Goal: Check status: Check status

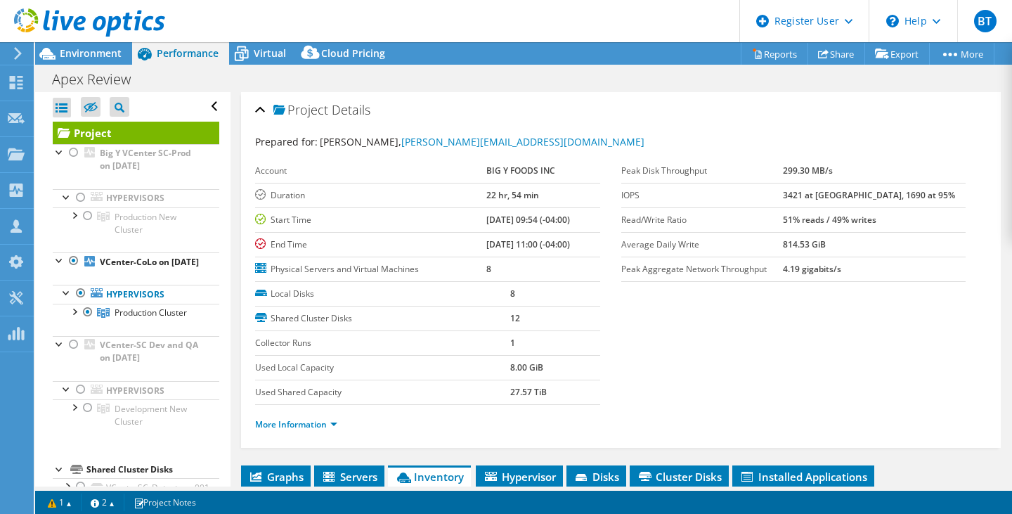
select select "USD"
click at [15, 77] on icon at bounding box center [16, 82] width 17 height 13
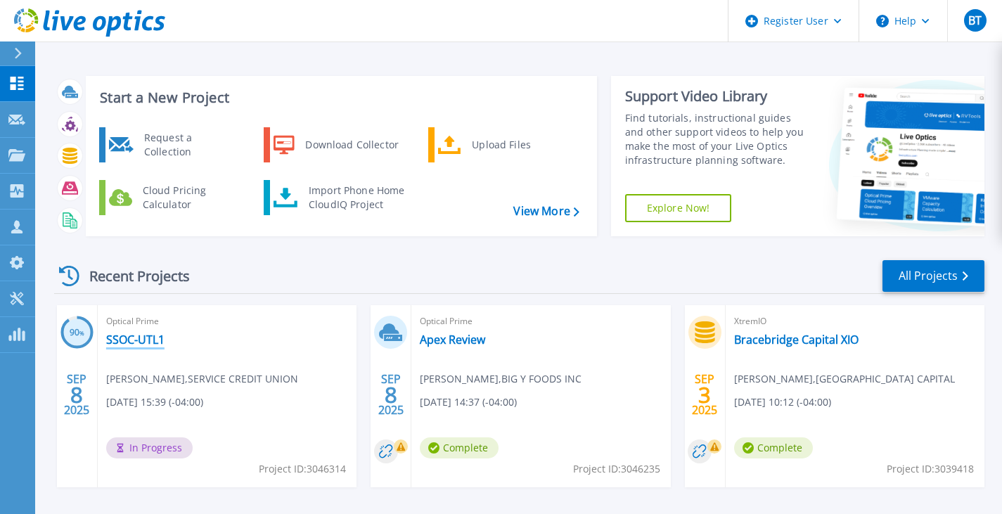
click at [155, 343] on link "SSOC-UTL1" at bounding box center [135, 340] width 58 height 14
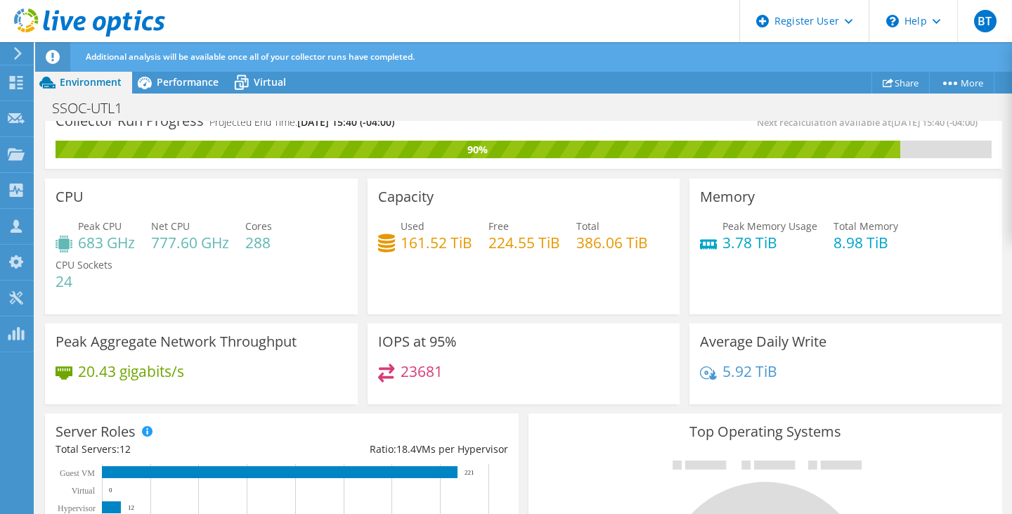
scroll to position [20, 0]
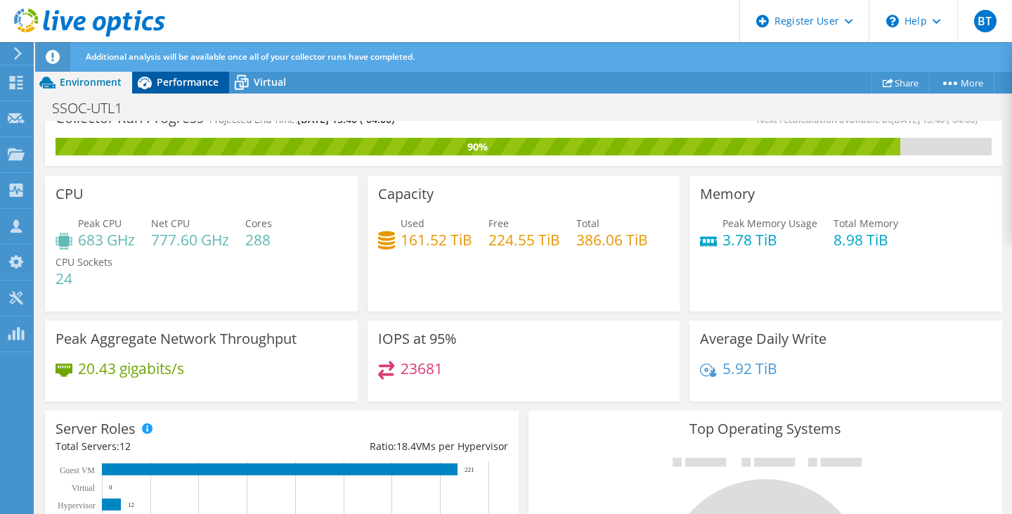
click at [182, 81] on span "Performance" at bounding box center [188, 81] width 62 height 13
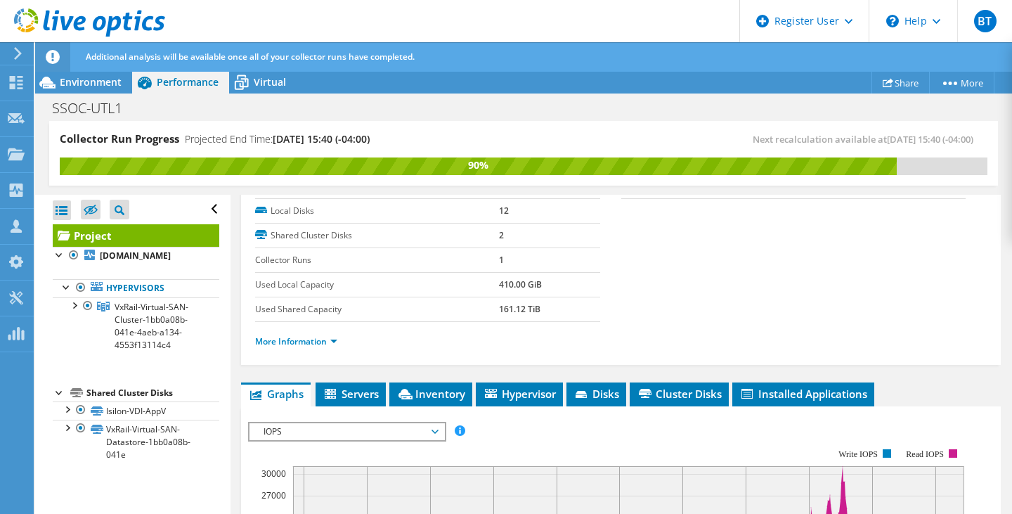
scroll to position [188, 0]
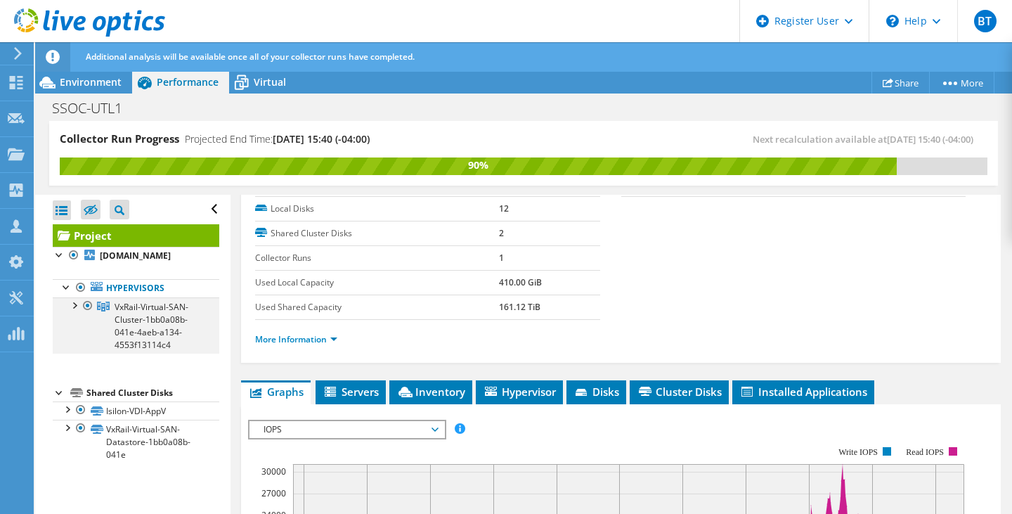
click at [72, 311] on div at bounding box center [74, 304] width 14 height 14
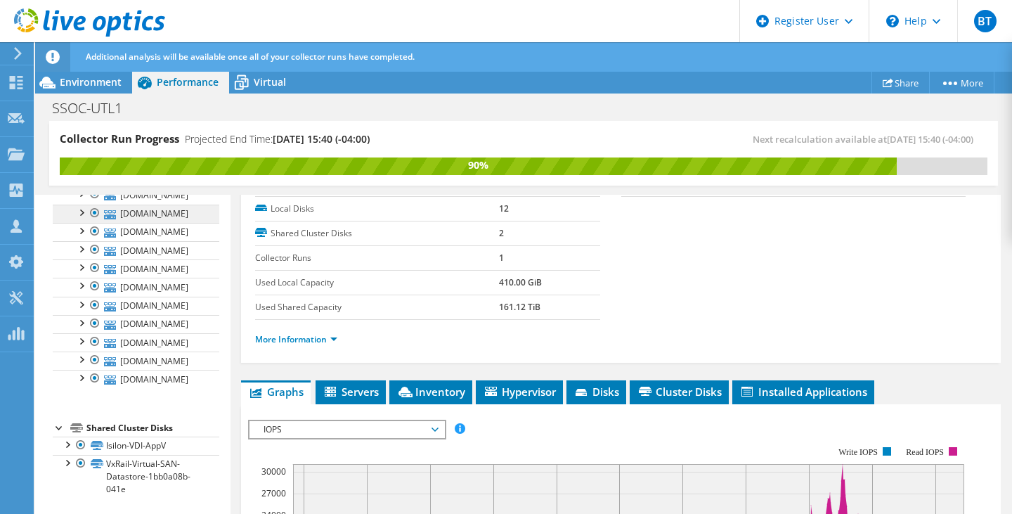
scroll to position [350, 0]
click at [443, 385] on span "Inventory" at bounding box center [430, 392] width 69 height 14
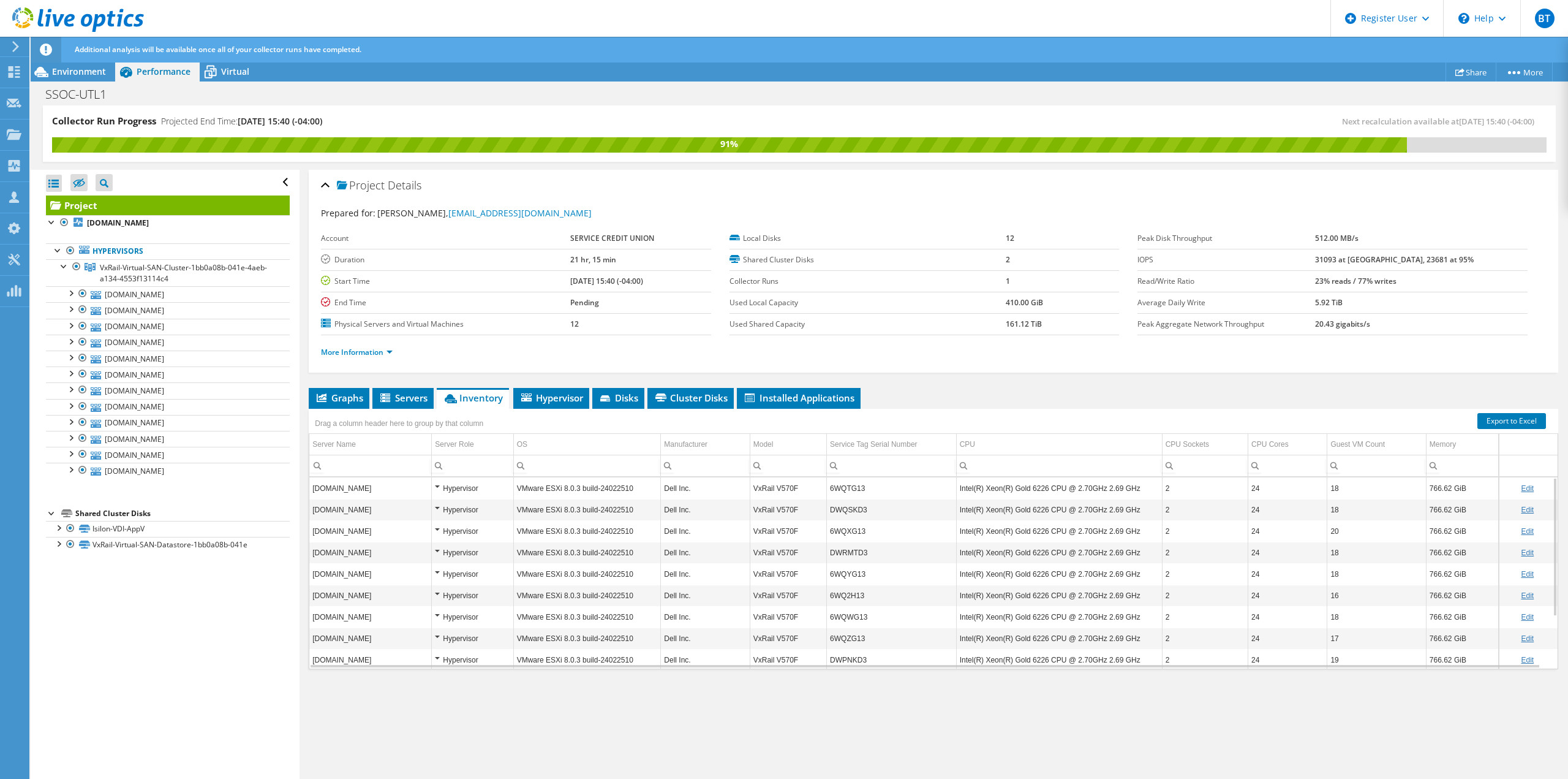
scroll to position [0, 0]
click at [57, 68] on span "Environment" at bounding box center [79, 71] width 54 height 11
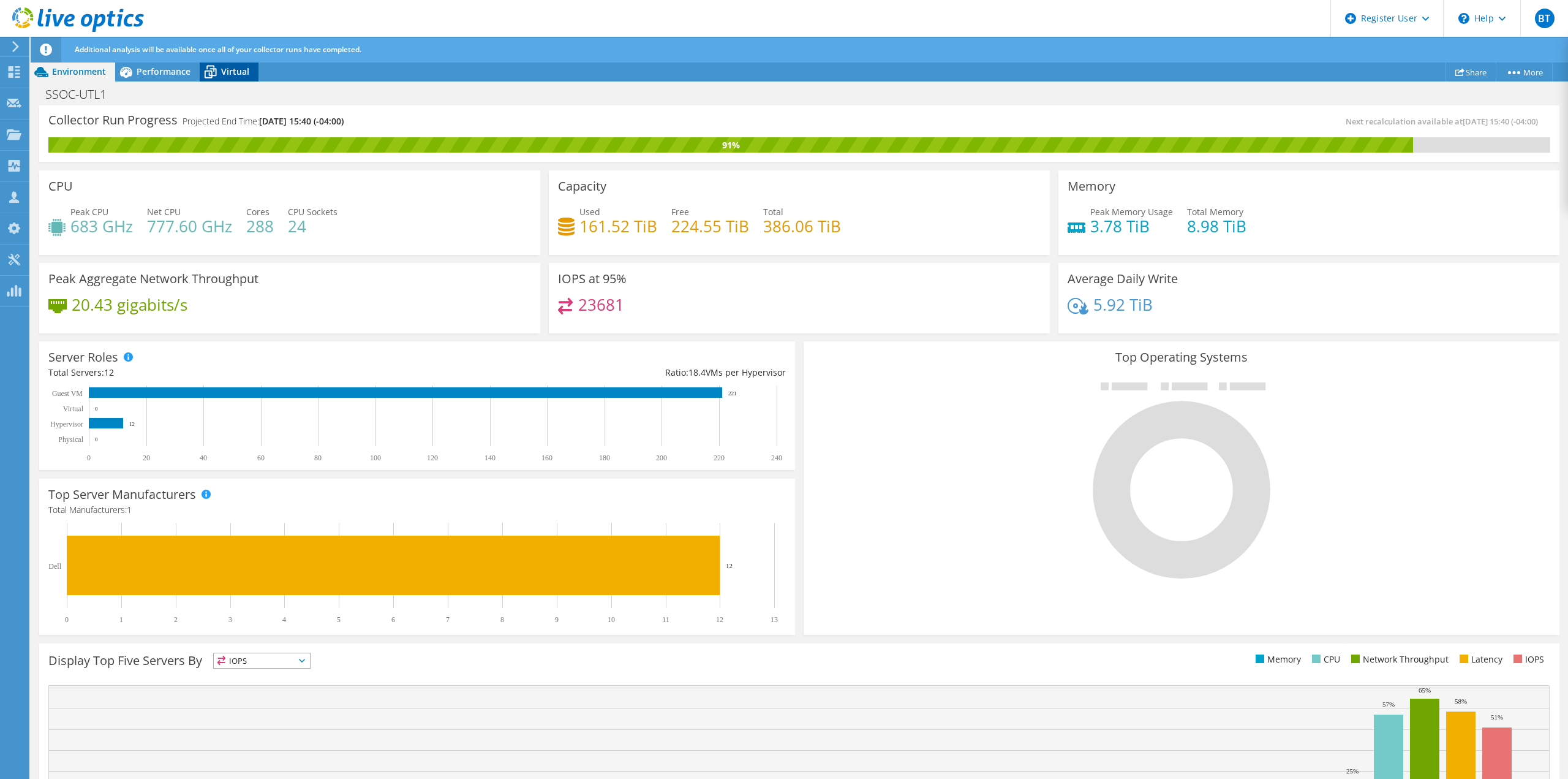
click at [230, 77] on span "Virtual" at bounding box center [235, 71] width 28 height 11
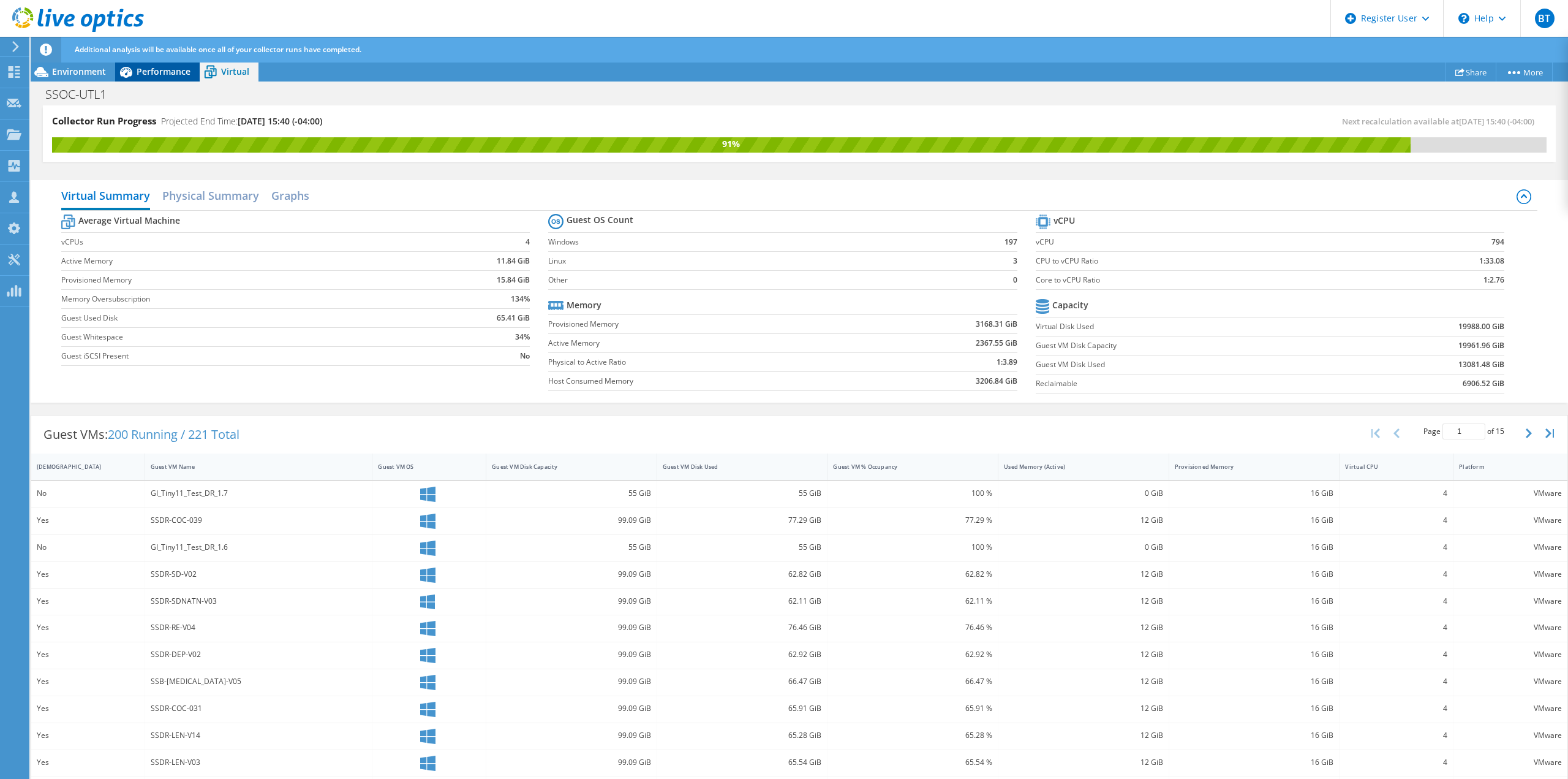
click at [169, 75] on span "Performance" at bounding box center [164, 71] width 54 height 11
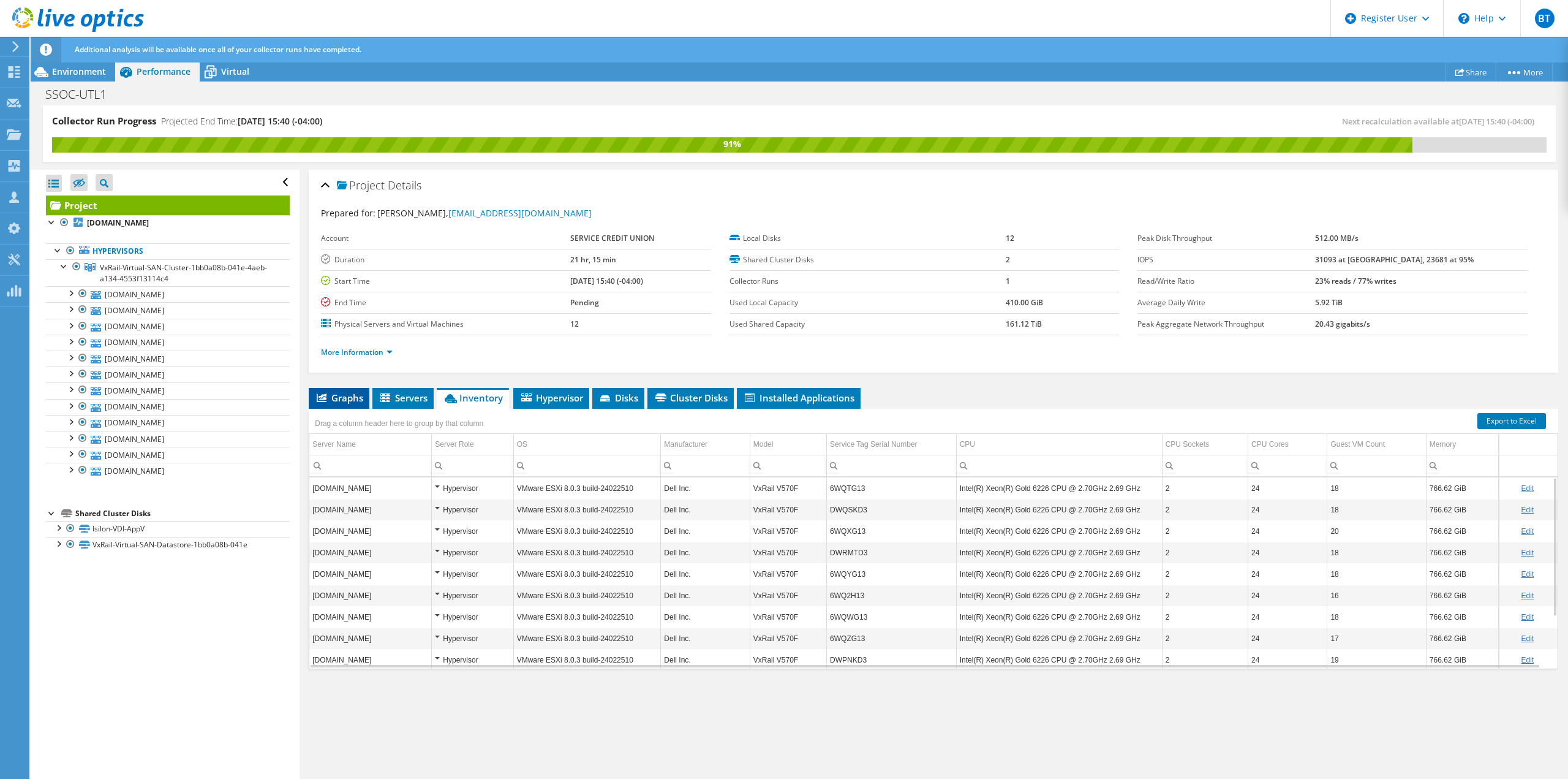
click at [348, 402] on span "Graphs" at bounding box center [339, 397] width 49 height 12
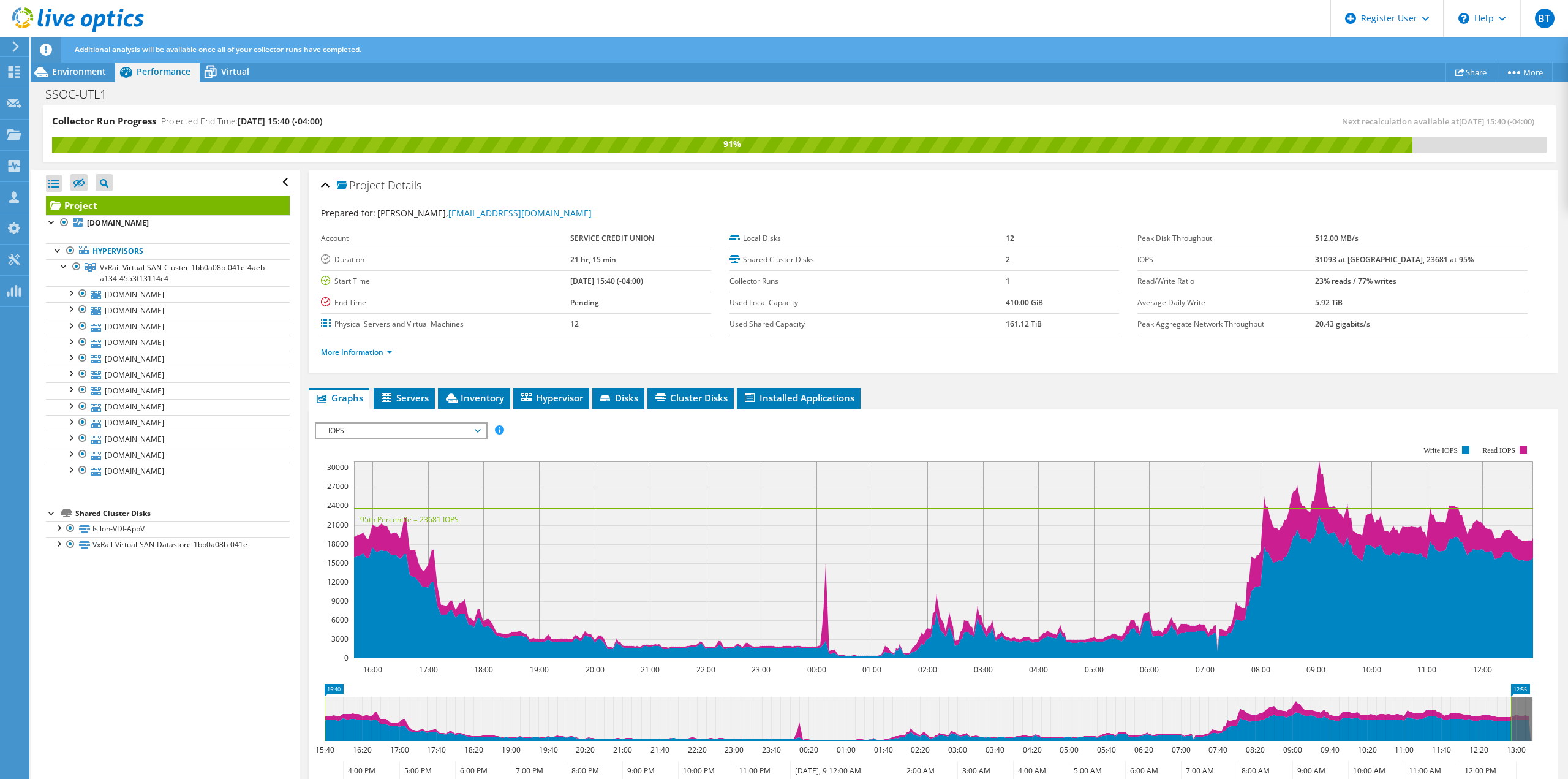
click at [355, 432] on span "IOPS" at bounding box center [401, 430] width 158 height 15
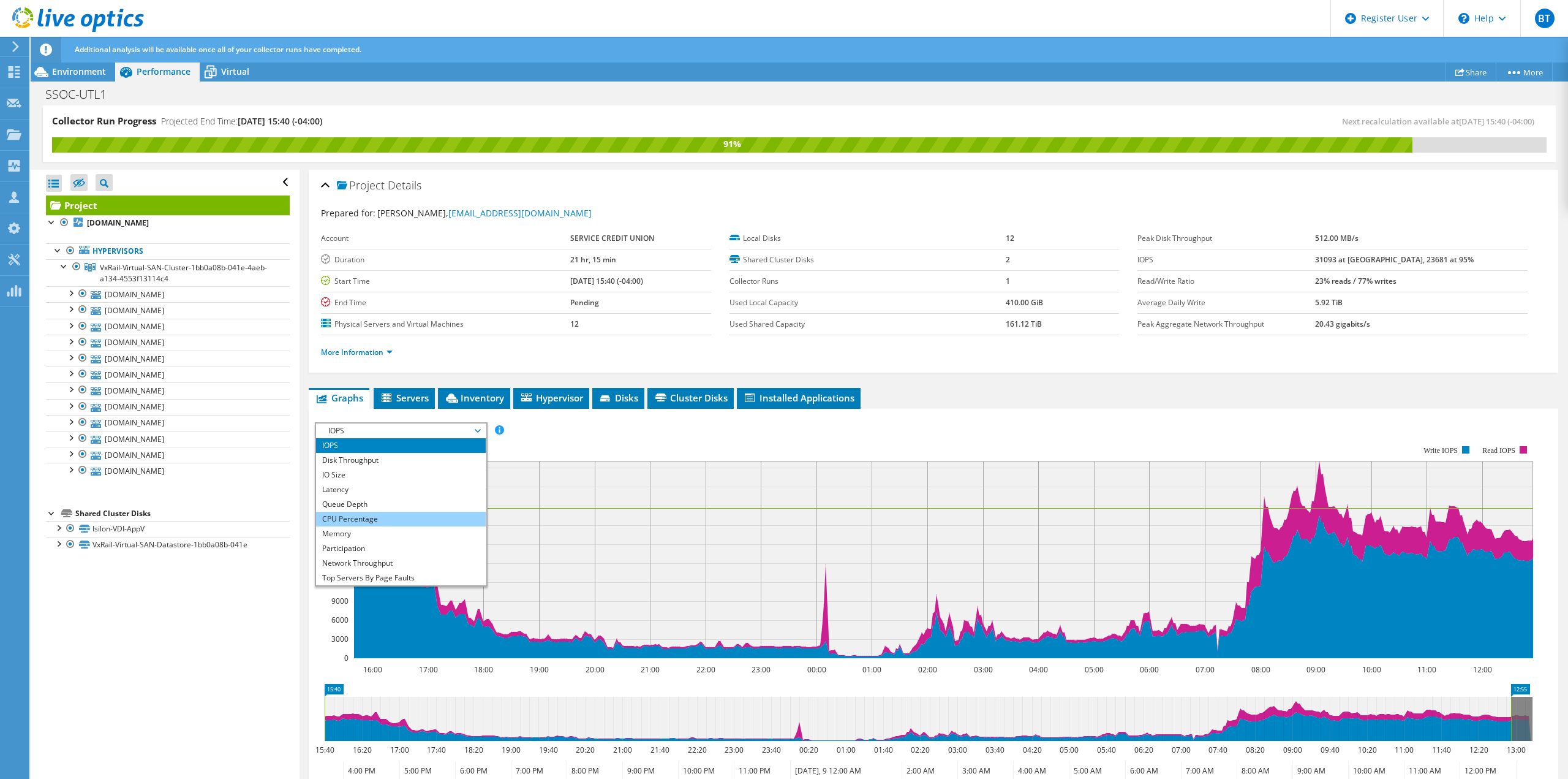
click at [362, 447] on li "CPU Percentage" at bounding box center [401, 518] width 170 height 15
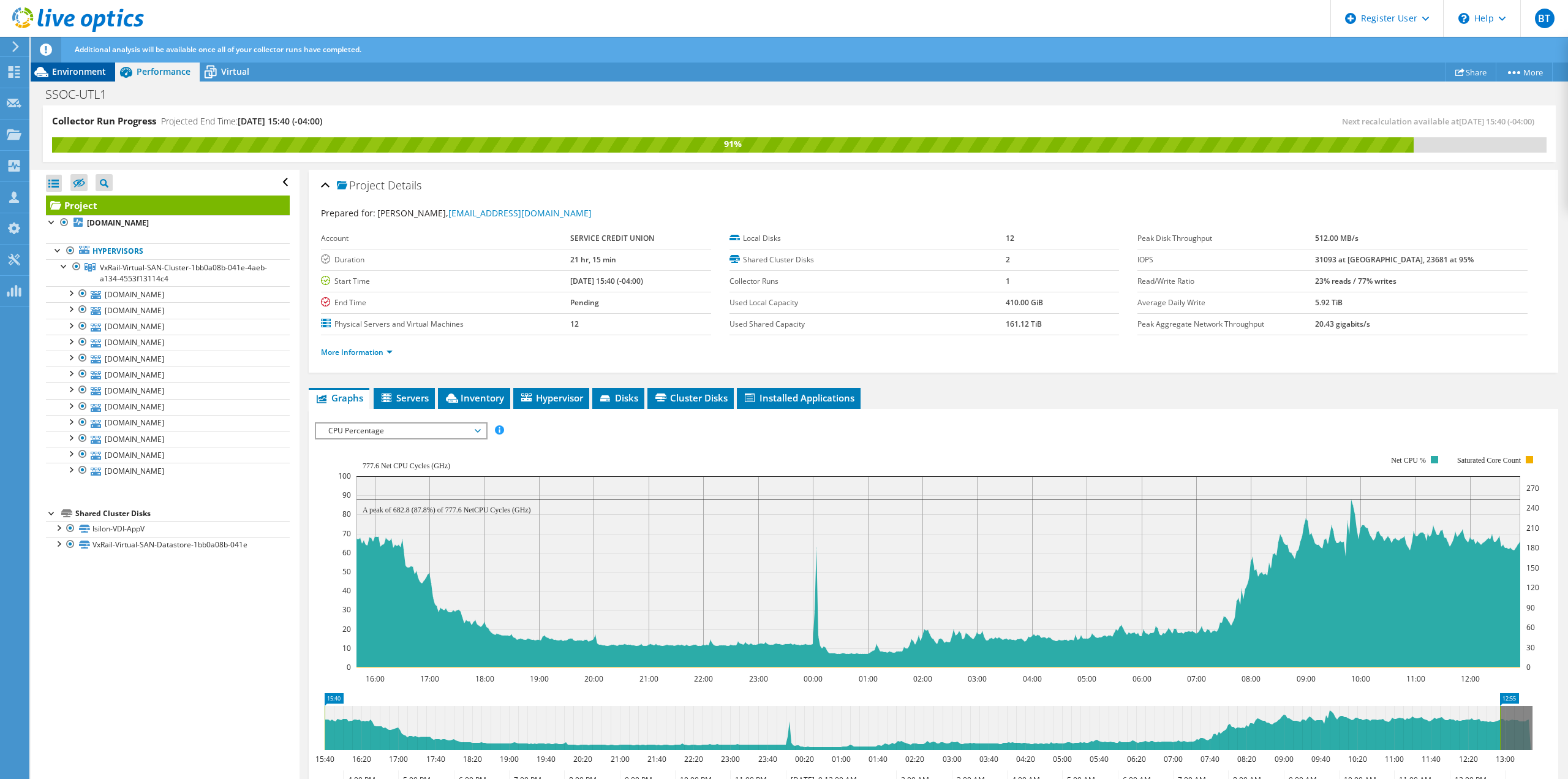
click at [94, 73] on span "Environment" at bounding box center [79, 71] width 54 height 11
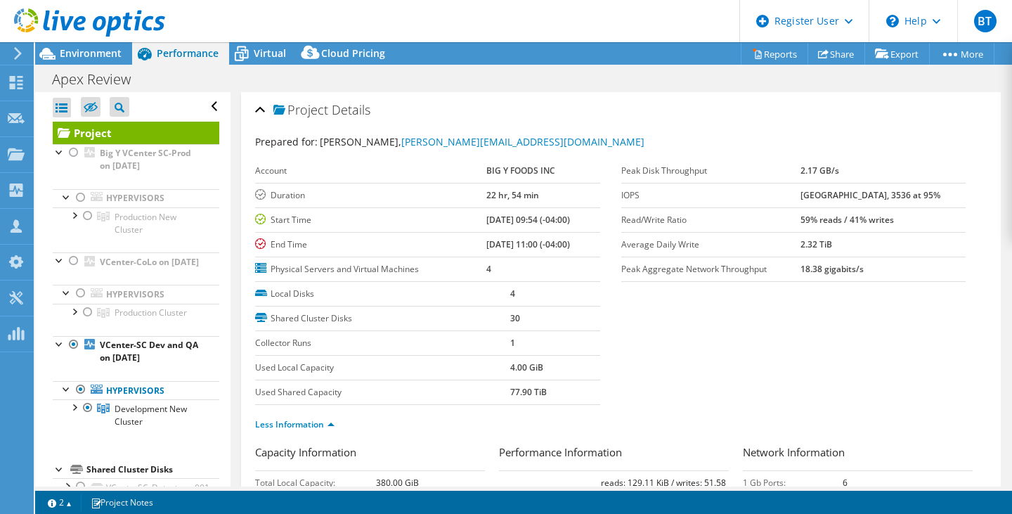
select select "USD"
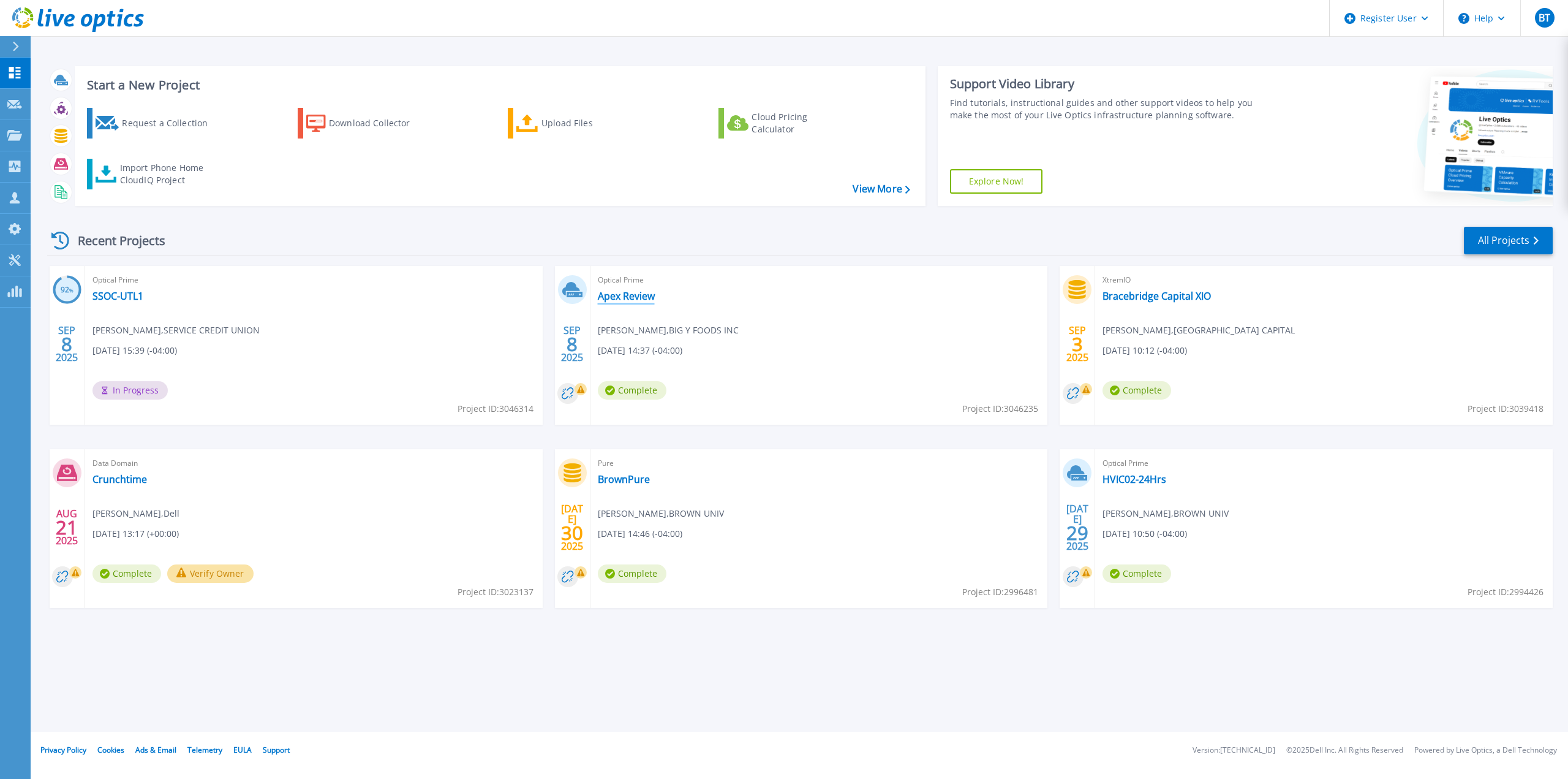
click at [628, 294] on link "Apex Review" at bounding box center [625, 296] width 57 height 12
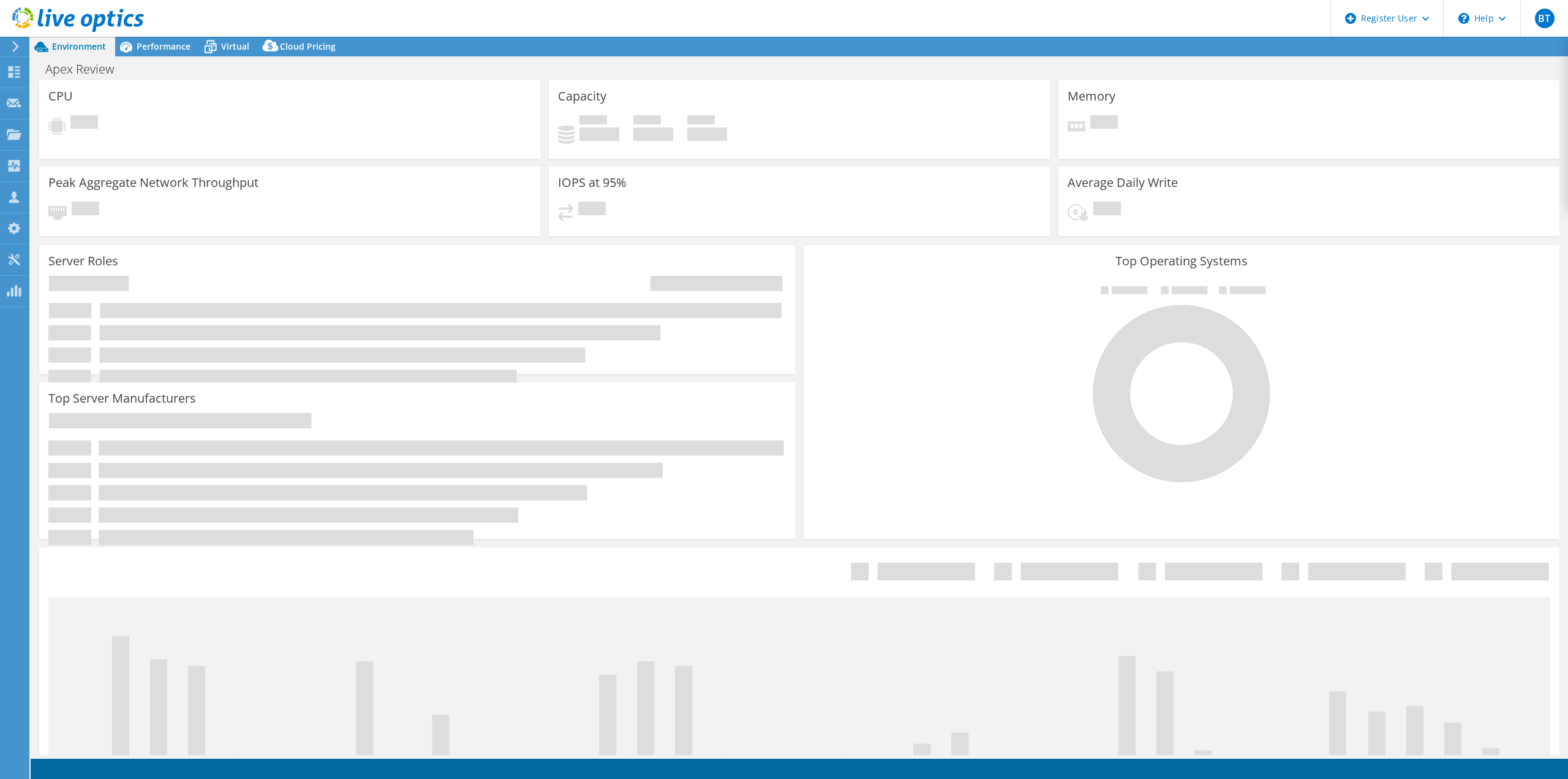
select select "USD"
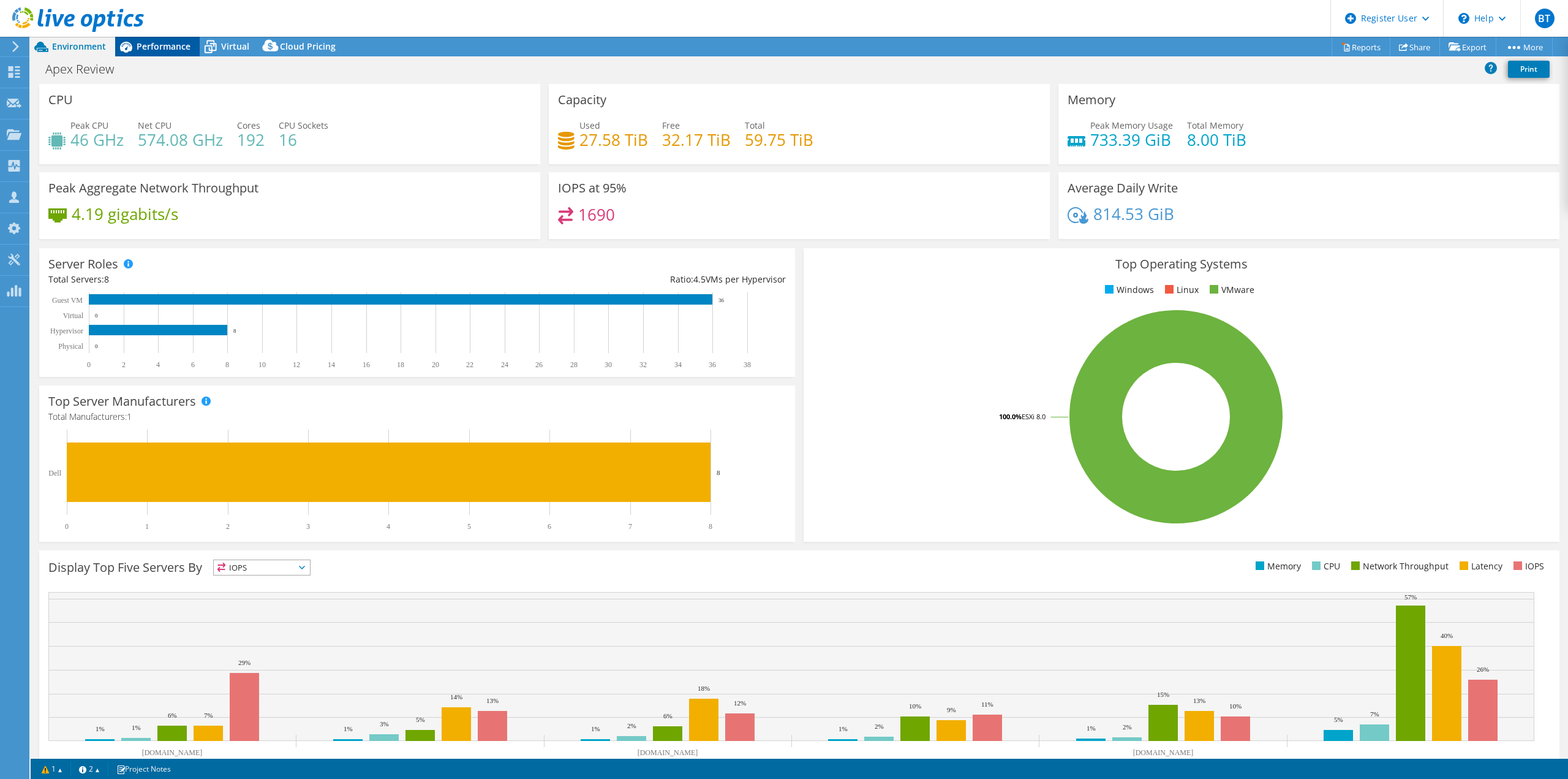
click at [146, 43] on span "Performance" at bounding box center [164, 45] width 54 height 11
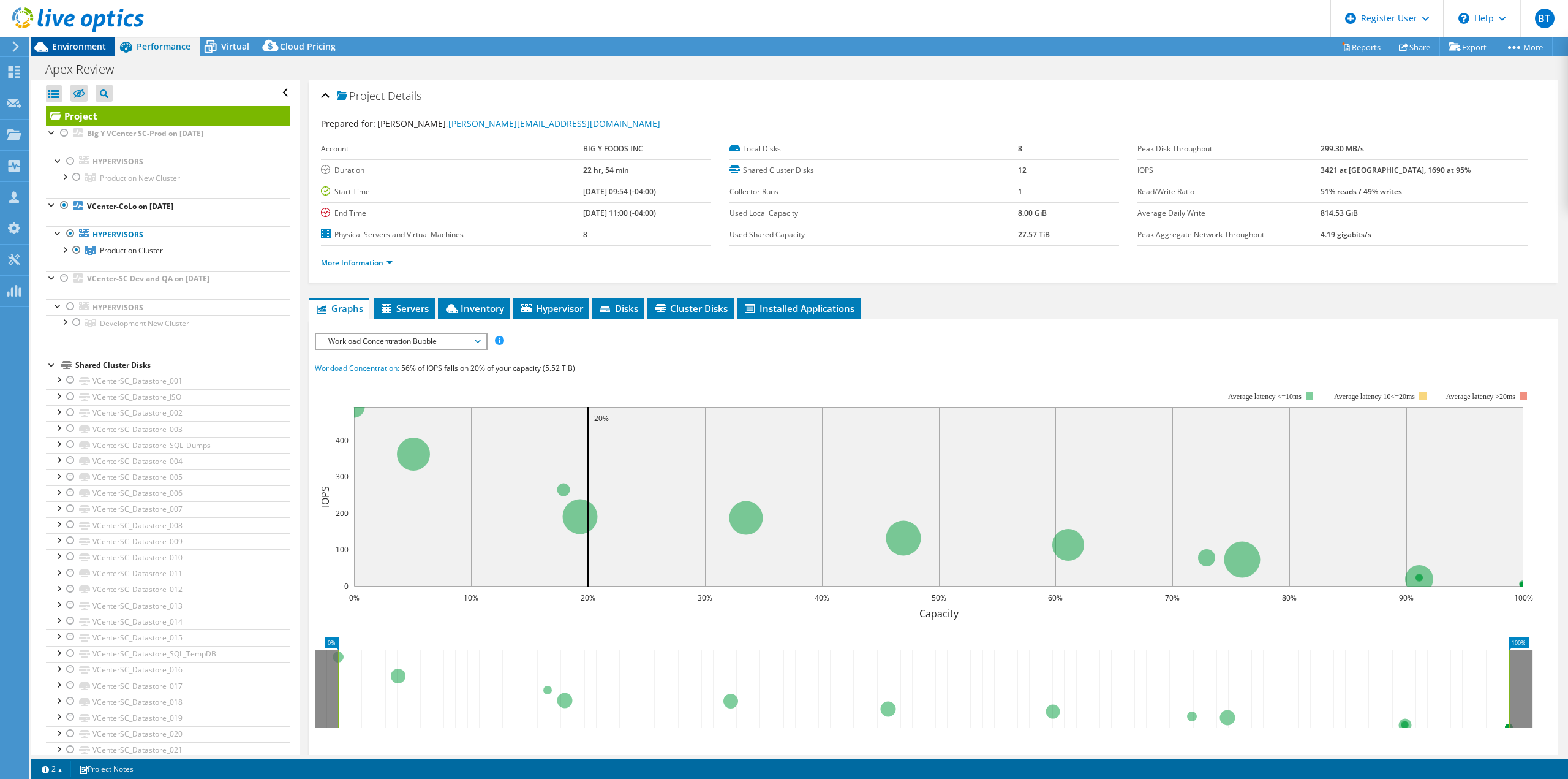
click at [79, 45] on span "Environment" at bounding box center [79, 45] width 54 height 11
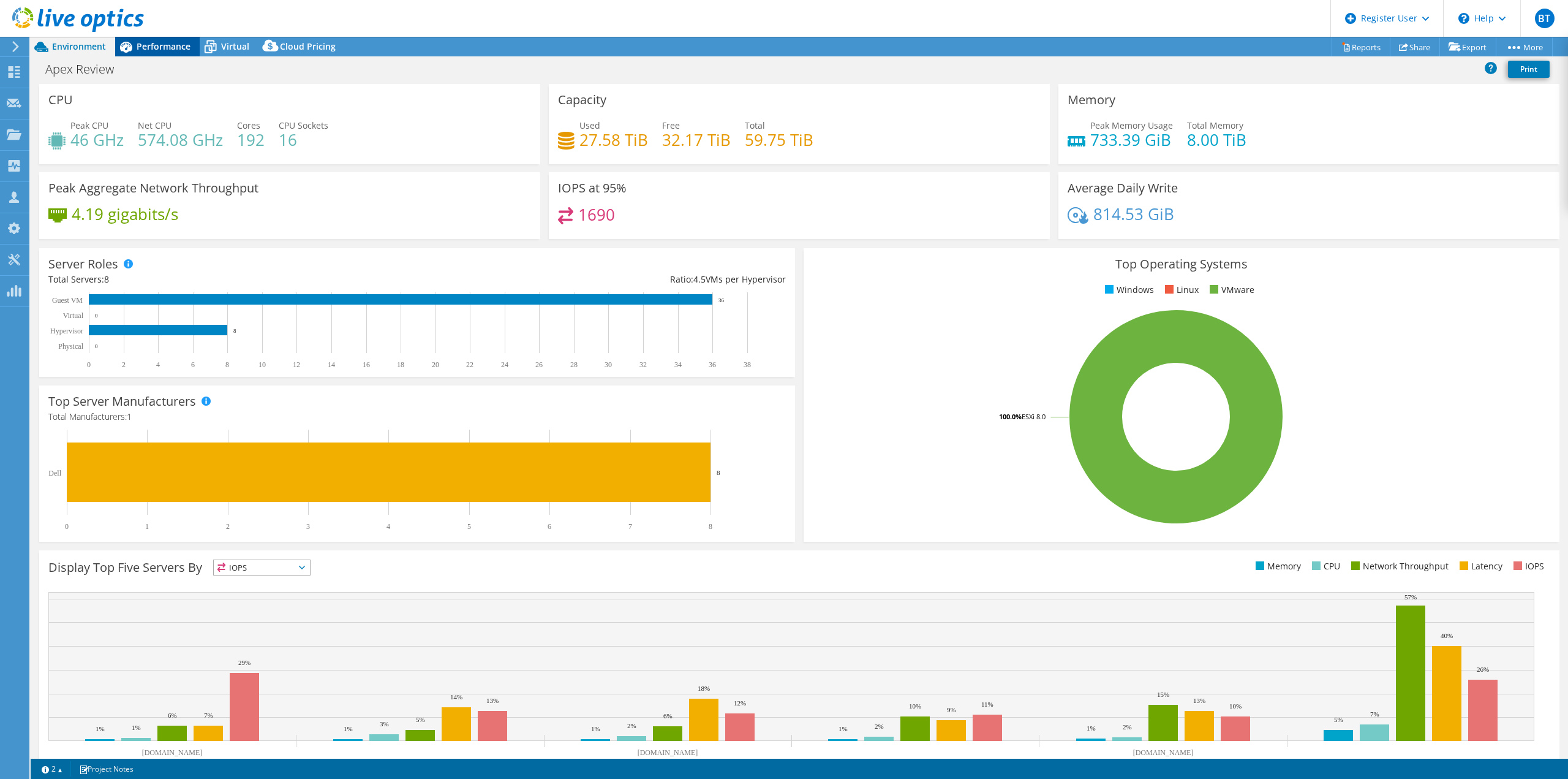
click at [170, 43] on span "Performance" at bounding box center [164, 45] width 54 height 11
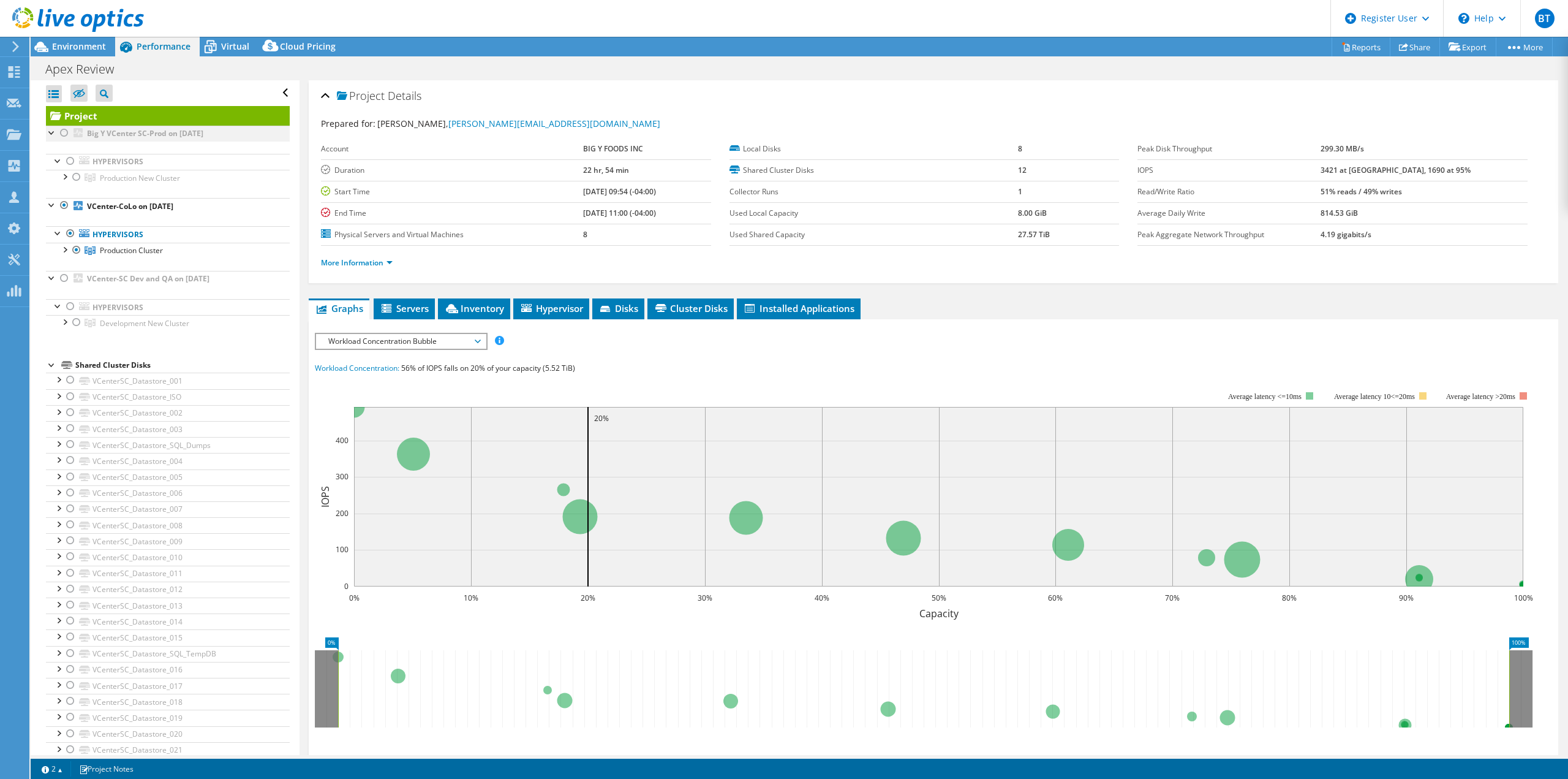
click at [65, 133] on div at bounding box center [64, 132] width 12 height 15
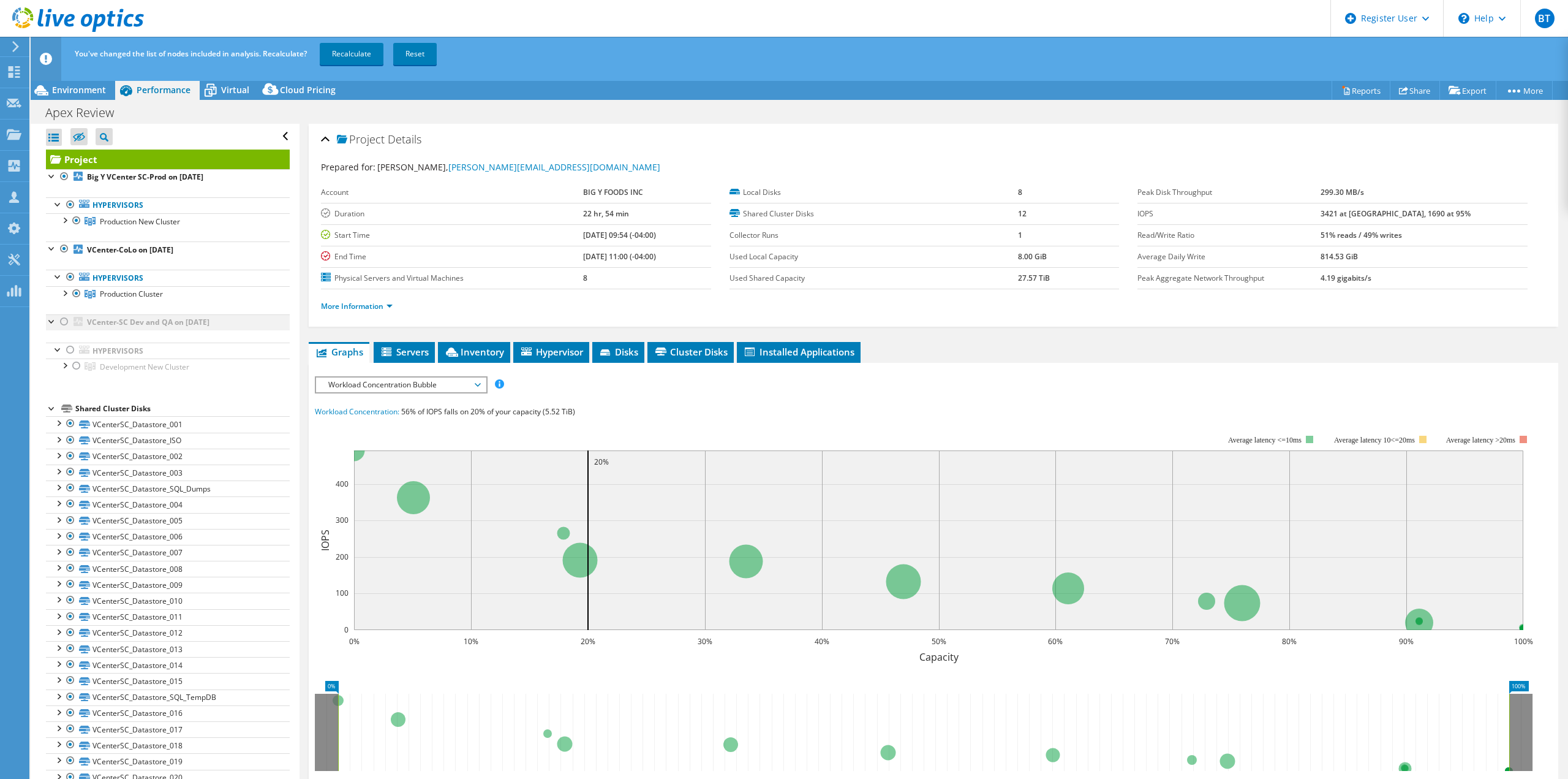
click at [61, 320] on div at bounding box center [64, 322] width 12 height 15
click at [352, 46] on link "Recalculate" at bounding box center [351, 53] width 64 height 22
